Goal: Task Accomplishment & Management: Use online tool/utility

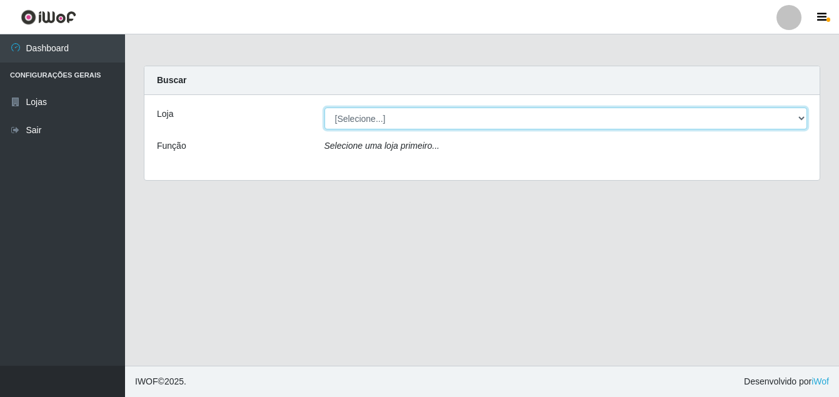
click at [455, 124] on select "[Selecione...] Ajubá Mercado" at bounding box center [565, 119] width 483 height 22
select select "402"
click at [324, 108] on select "[Selecione...] Ajubá Mercado" at bounding box center [565, 119] width 483 height 22
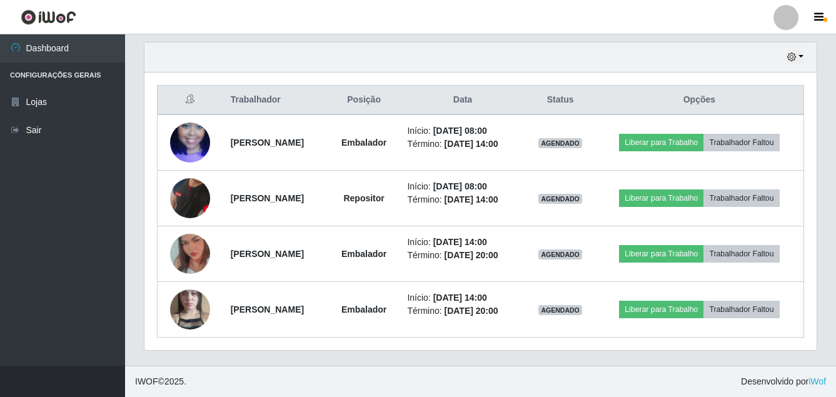
scroll to position [438, 0]
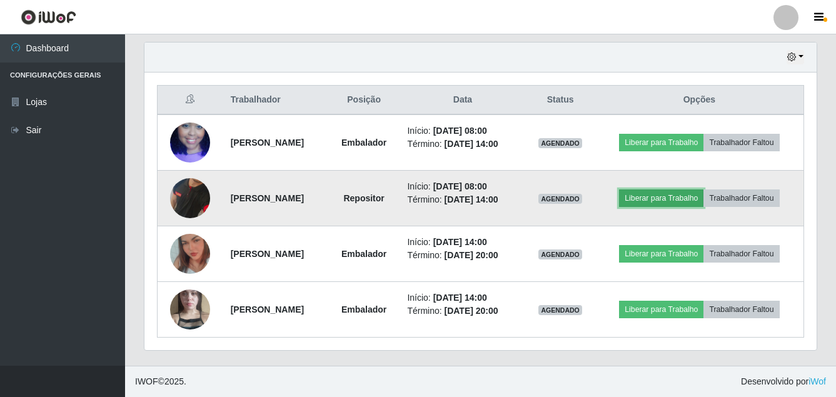
click at [703, 197] on button "Liberar para Trabalho" at bounding box center [661, 198] width 84 height 18
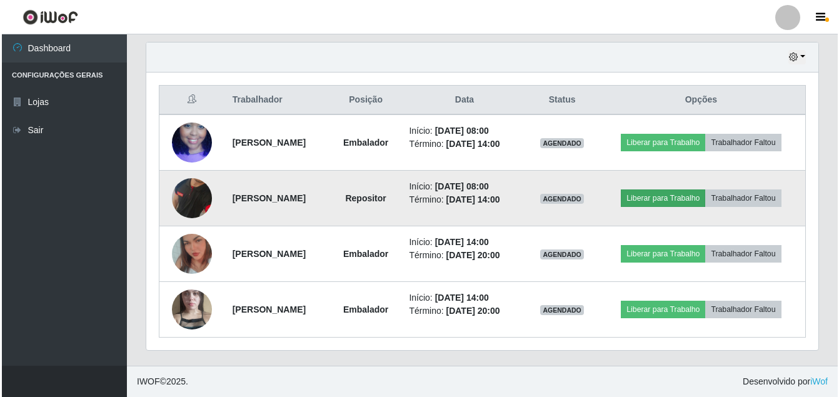
scroll to position [259, 666]
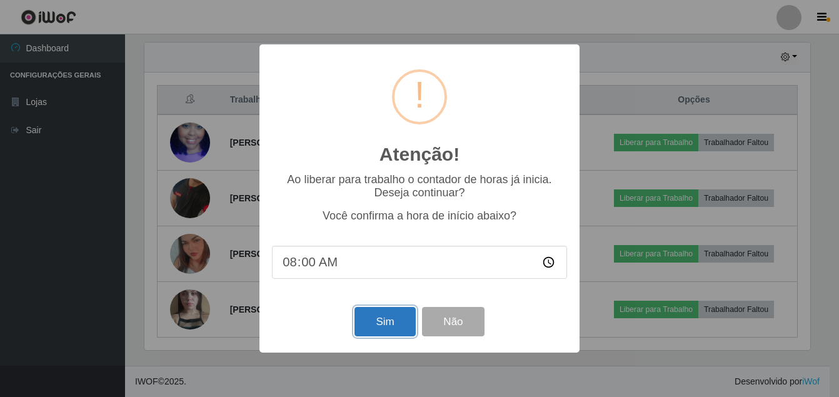
click at [381, 329] on button "Sim" at bounding box center [384, 321] width 61 height 29
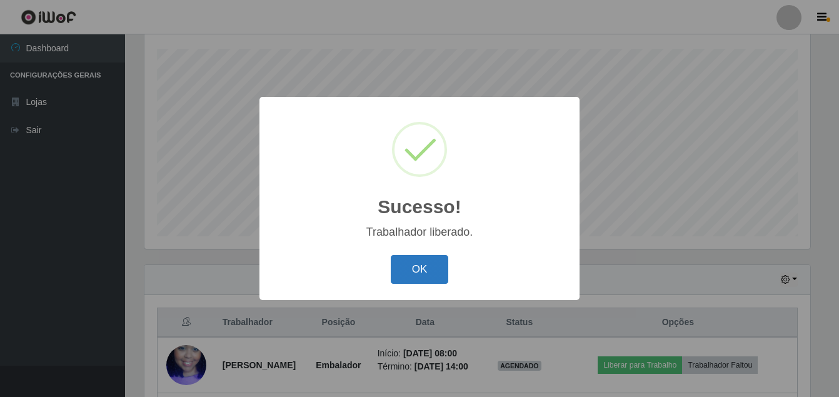
click at [410, 274] on button "OK" at bounding box center [420, 269] width 58 height 29
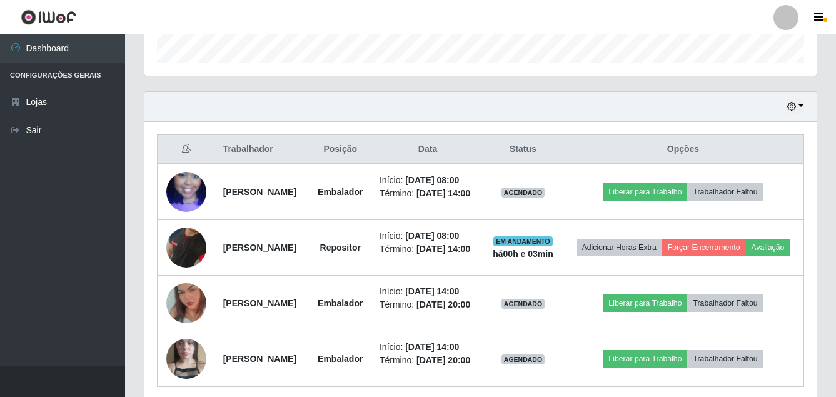
scroll to position [398, 0]
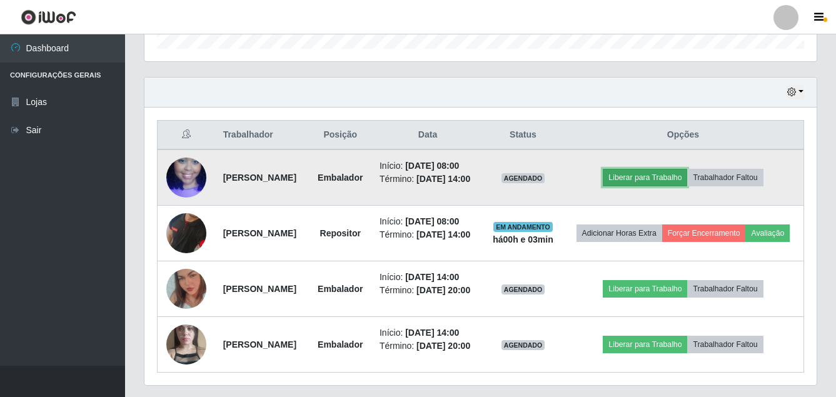
click at [668, 186] on button "Liberar para Trabalho" at bounding box center [645, 178] width 84 height 18
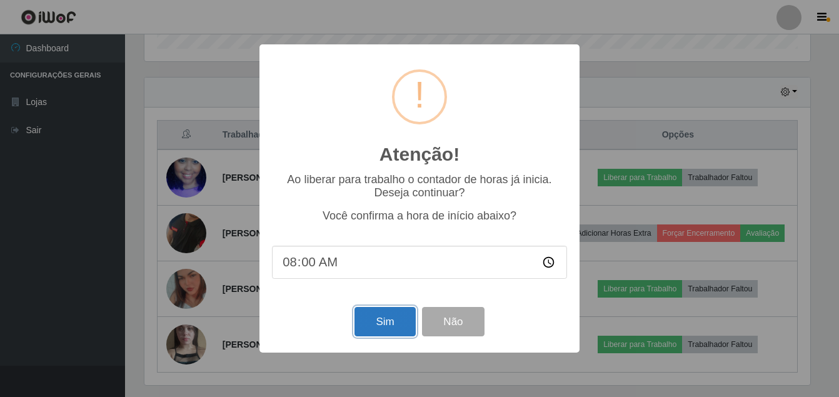
click at [391, 320] on button "Sim" at bounding box center [384, 321] width 61 height 29
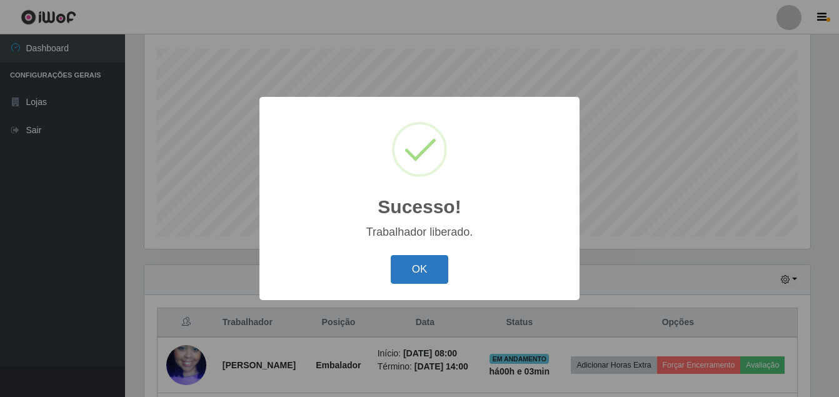
click at [405, 268] on button "OK" at bounding box center [420, 269] width 58 height 29
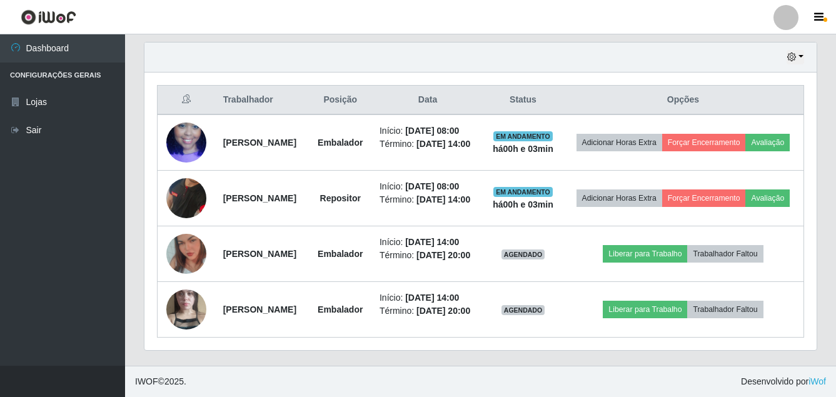
scroll to position [523, 0]
